Goal: Communication & Community: Connect with others

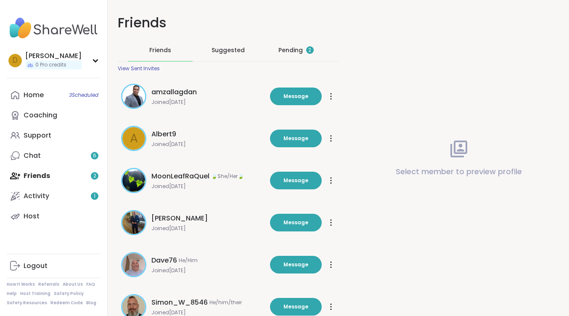
click at [292, 49] on div "Pending 2" at bounding box center [296, 50] width 35 height 8
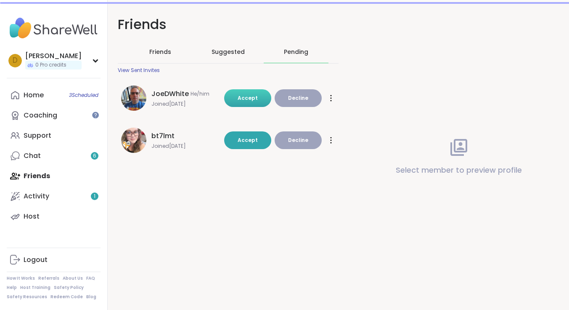
click at [259, 99] on button "Accept" at bounding box center [247, 98] width 47 height 18
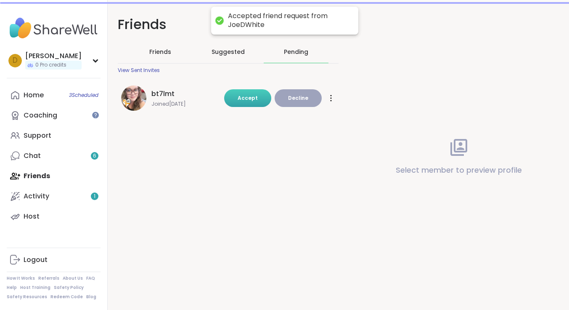
click at [249, 98] on span "Accept" at bounding box center [248, 97] width 20 height 7
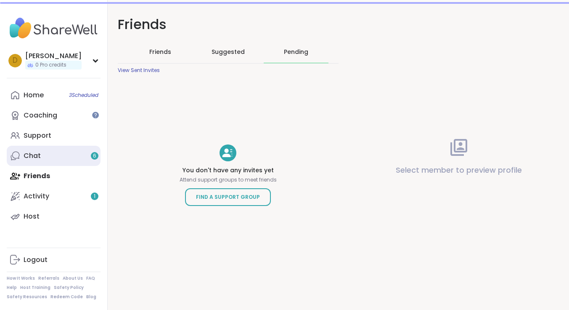
click at [61, 155] on link "Chat 6" at bounding box center [54, 156] width 94 height 20
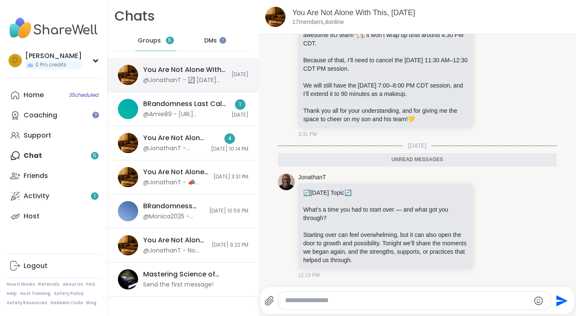
click at [159, 71] on div "You Are Not Alone With This, [DATE]" at bounding box center [184, 69] width 83 height 9
click at [210, 40] on span "DMs" at bounding box center [210, 41] width 13 height 8
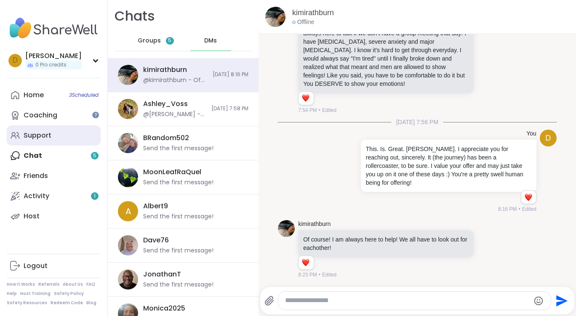
click at [60, 135] on link "Support" at bounding box center [54, 135] width 94 height 20
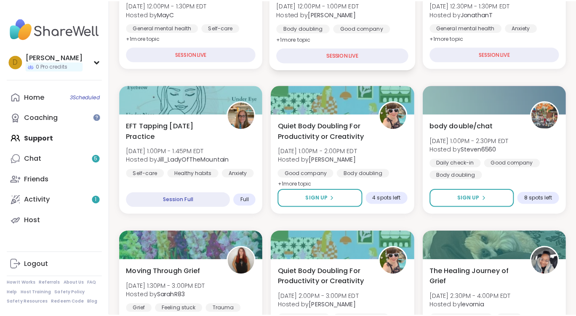
scroll to position [210, 0]
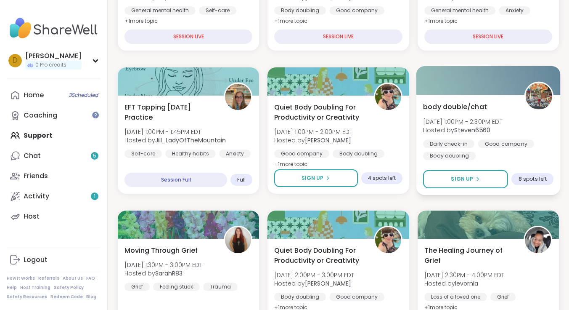
click at [457, 104] on span "body double/chat" at bounding box center [455, 106] width 64 height 10
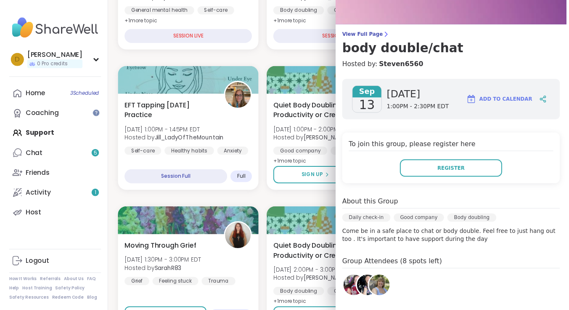
scroll to position [84, 0]
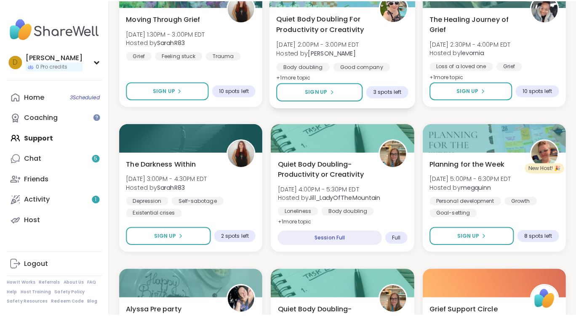
scroll to position [463, 0]
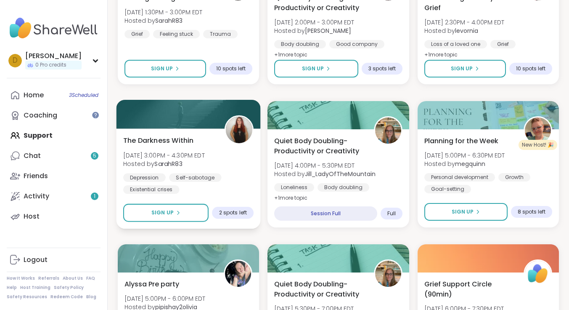
click at [169, 137] on span "The Darkness Within" at bounding box center [158, 140] width 70 height 10
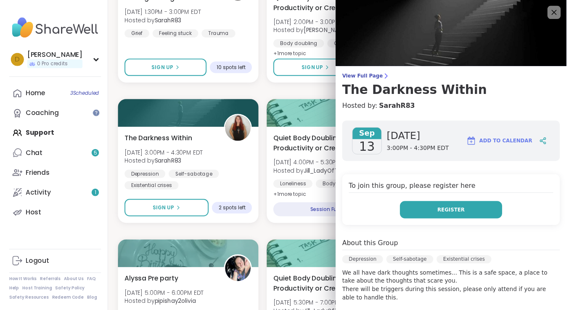
scroll to position [84, 0]
